Goal: Complete application form

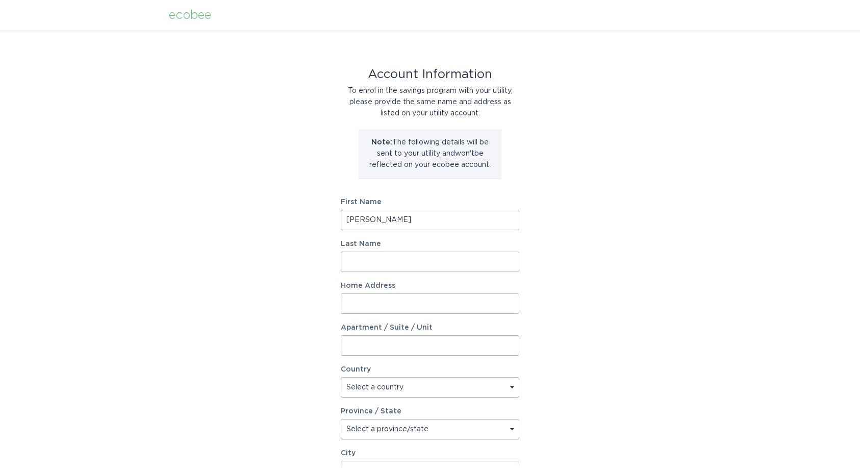
type input "[PERSON_NAME]"
type input "748"
type input "[GEOGRAPHIC_DATA]"
select select "US"
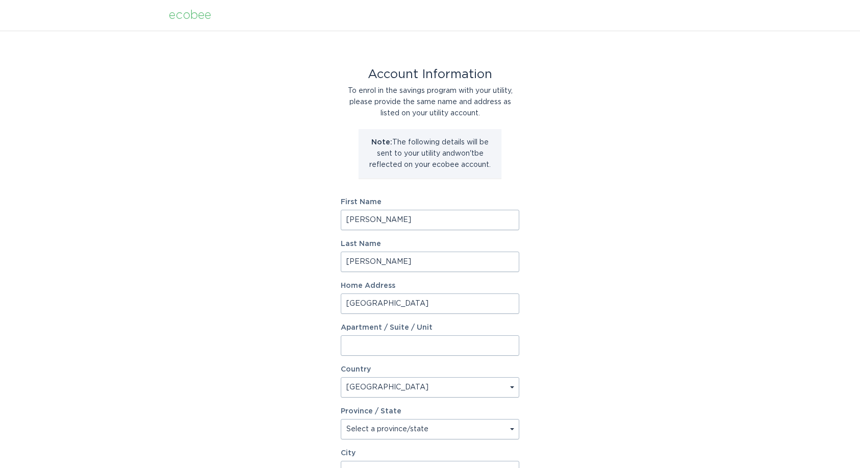
type input "[GEOGRAPHIC_DATA]"
type input "[PERSON_NAME][GEOGRAPHIC_DATA]"
type input "12065"
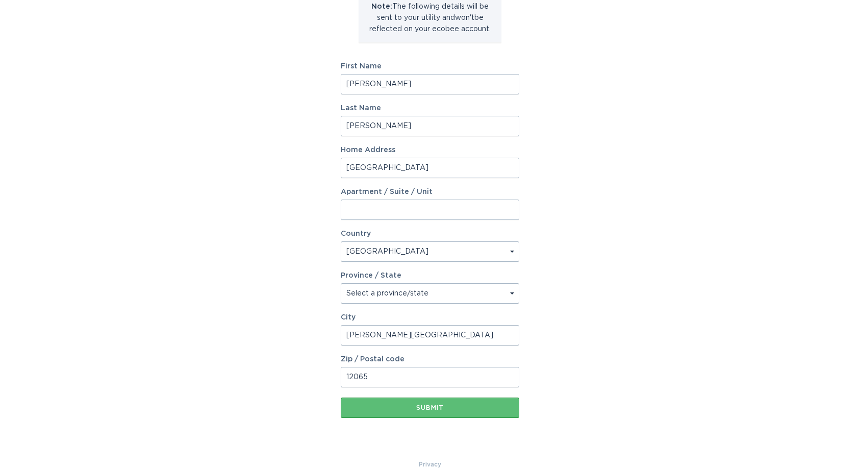
scroll to position [147, 0]
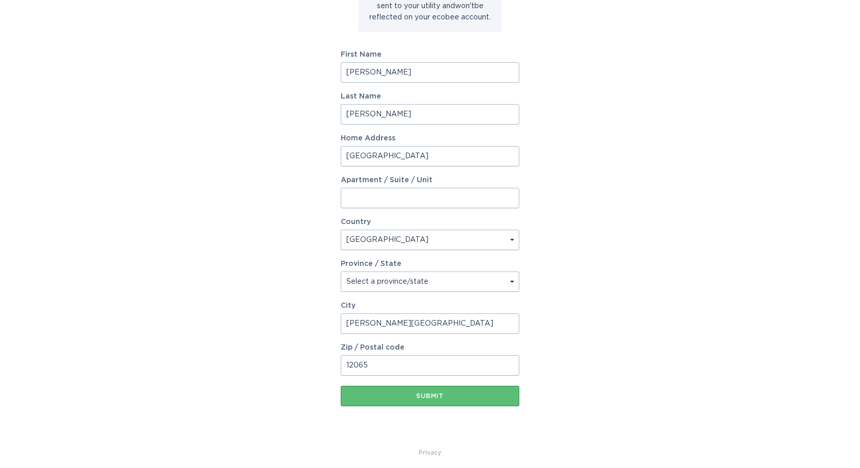
click at [420, 284] on select "Select a province/state [US_STATE] [US_STATE] [US_STATE] [US_STATE] [US_STATE] …" at bounding box center [430, 281] width 179 height 20
select select "NY"
click at [450, 392] on button "Submit" at bounding box center [430, 396] width 179 height 20
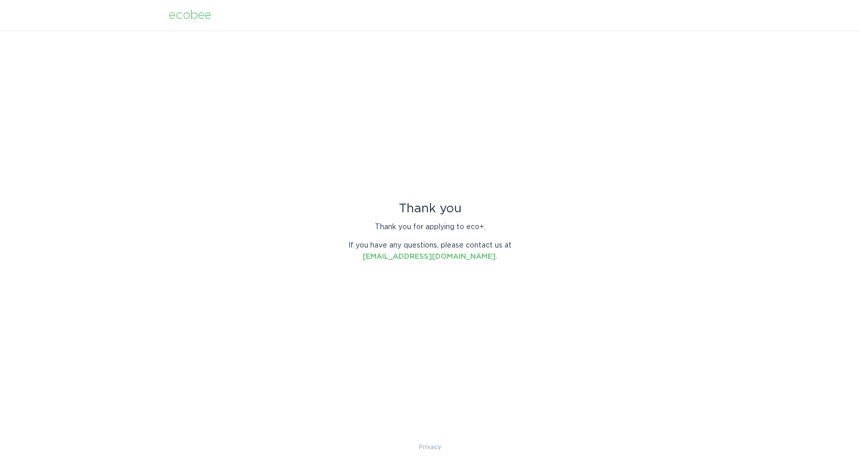
scroll to position [0, 0]
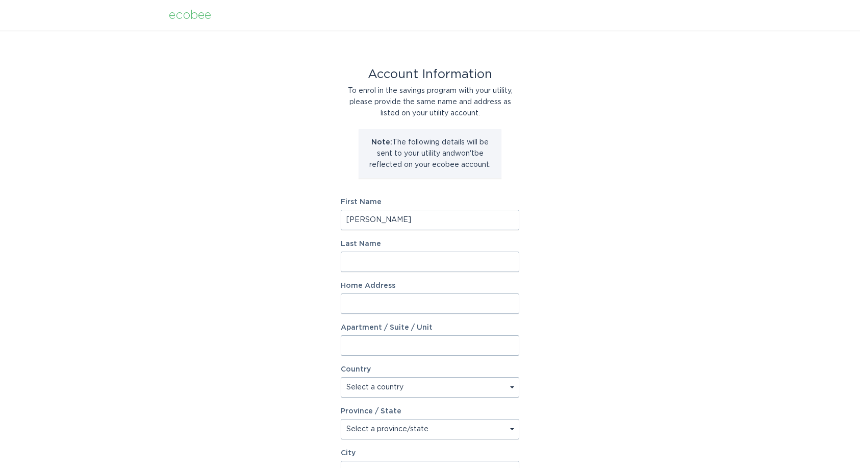
type input "[PERSON_NAME]"
click at [511, 306] on input "Home Address" at bounding box center [430, 303] width 179 height 20
type input "[GEOGRAPHIC_DATA]"
select select "US"
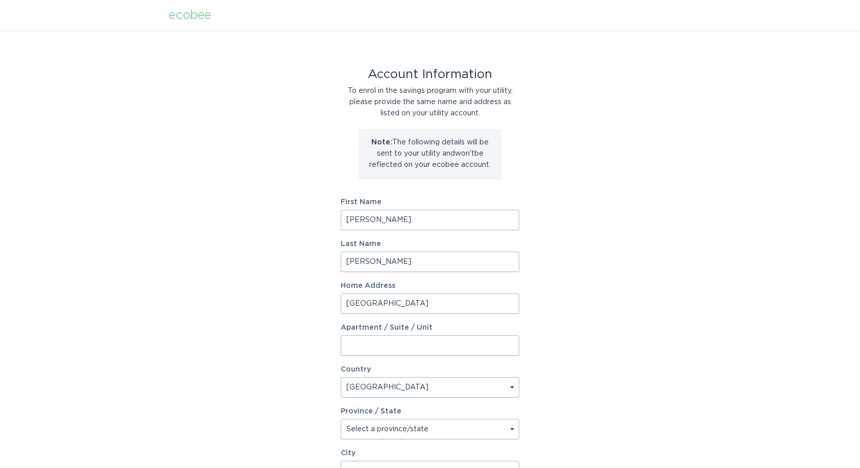
type input "[GEOGRAPHIC_DATA]"
type input "[PERSON_NAME][GEOGRAPHIC_DATA]"
type input "12065"
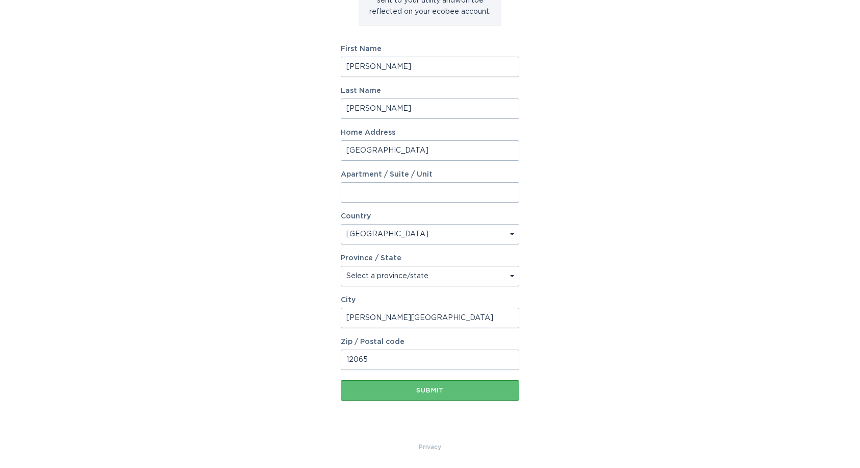
scroll to position [153, 0]
